Goal: Task Accomplishment & Management: Complete application form

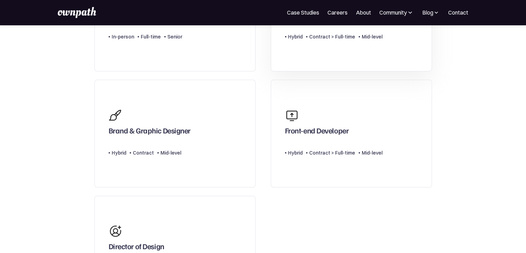
scroll to position [131, 0]
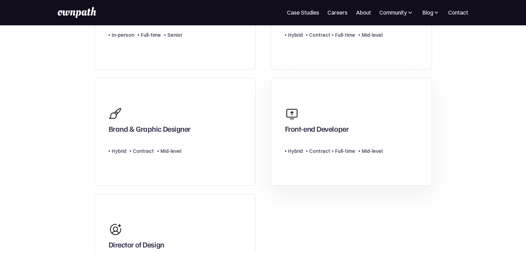
click at [318, 128] on div "Front-end Developer" at bounding box center [317, 130] width 64 height 12
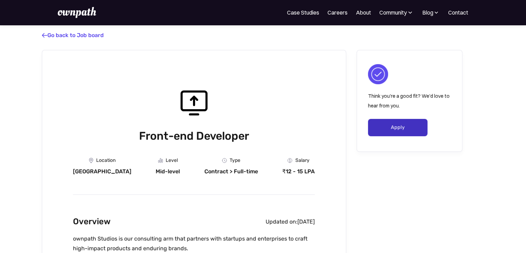
click at [391, 127] on link "Apply" at bounding box center [398, 127] width 60 height 17
click at [402, 129] on link "Apply" at bounding box center [398, 127] width 60 height 17
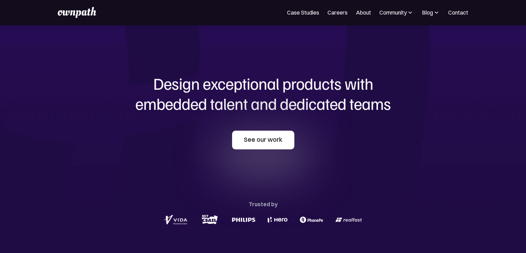
click at [271, 142] on link "See our work" at bounding box center [263, 139] width 62 height 19
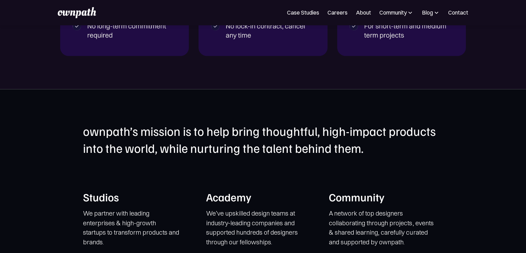
scroll to position [1304, 0]
